Goal: Navigation & Orientation: Understand site structure

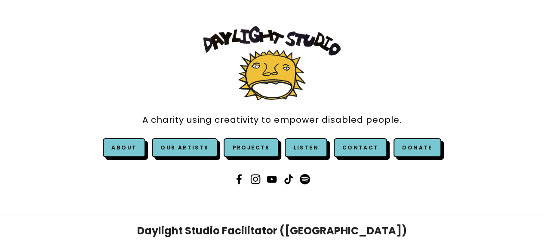
scroll to position [26, 0]
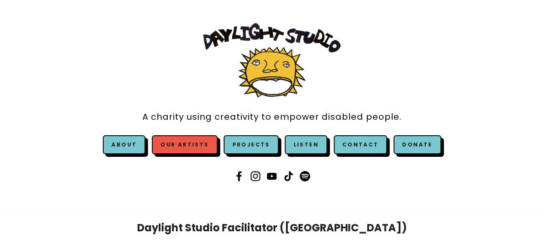
click at [184, 149] on link "Our Artists" at bounding box center [184, 144] width 65 height 19
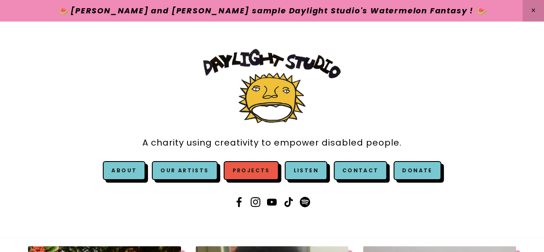
click at [268, 168] on link "Projects" at bounding box center [251, 170] width 55 height 19
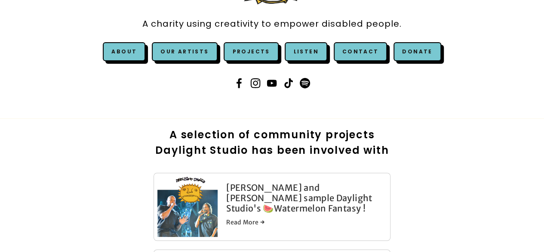
scroll to position [117, 0]
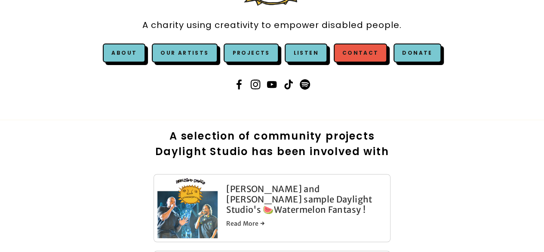
click at [353, 55] on link "Contact" at bounding box center [361, 52] width 54 height 19
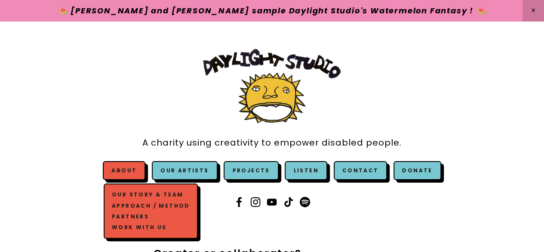
click at [129, 168] on link "About" at bounding box center [123, 169] width 25 height 7
click at [137, 194] on link "Our Story & Team" at bounding box center [151, 194] width 82 height 11
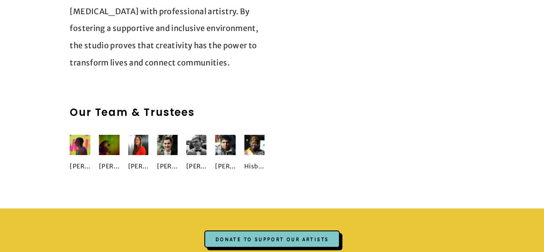
scroll to position [1367, 0]
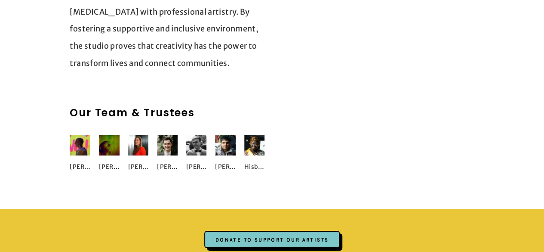
click at [79, 135] on img at bounding box center [80, 145] width 21 height 21
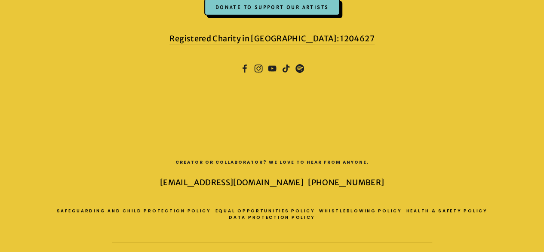
scroll to position [1680, 0]
